Goal: Navigation & Orientation: Find specific page/section

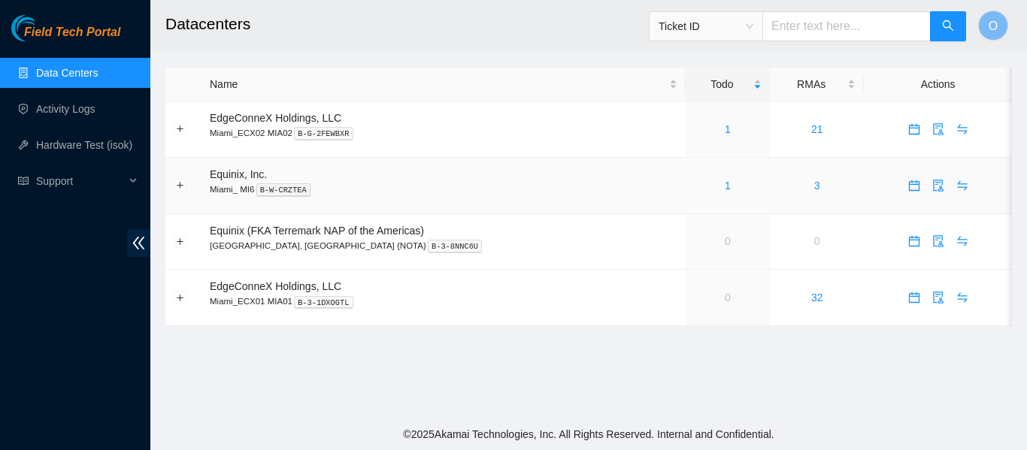
click at [694, 186] on div "1" at bounding box center [728, 185] width 68 height 17
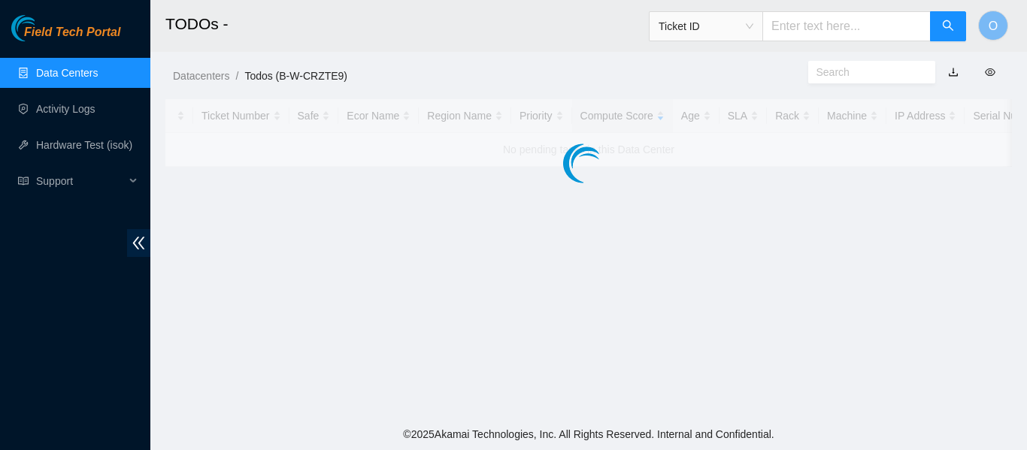
click at [691, 184] on main "TODOs - Ticket ID O Datacenters / Todos (B-W-CRZTE9) / Ticket Number Safe Ecor …" at bounding box center [588, 209] width 877 height 419
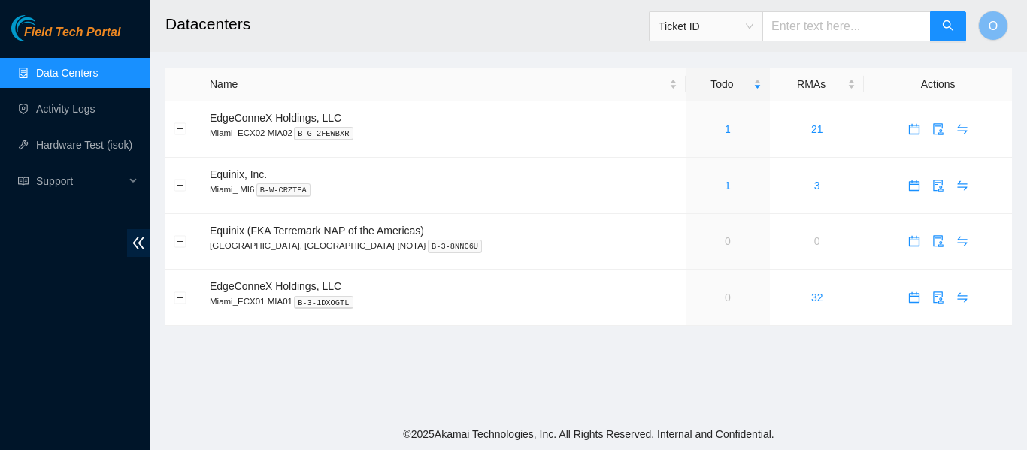
click at [76, 73] on link "Data Centers" at bounding box center [67, 73] width 62 height 12
click at [381, 23] on h2 "Datacenters" at bounding box center [514, 24] width 698 height 48
